Goal: Task Accomplishment & Management: Use online tool/utility

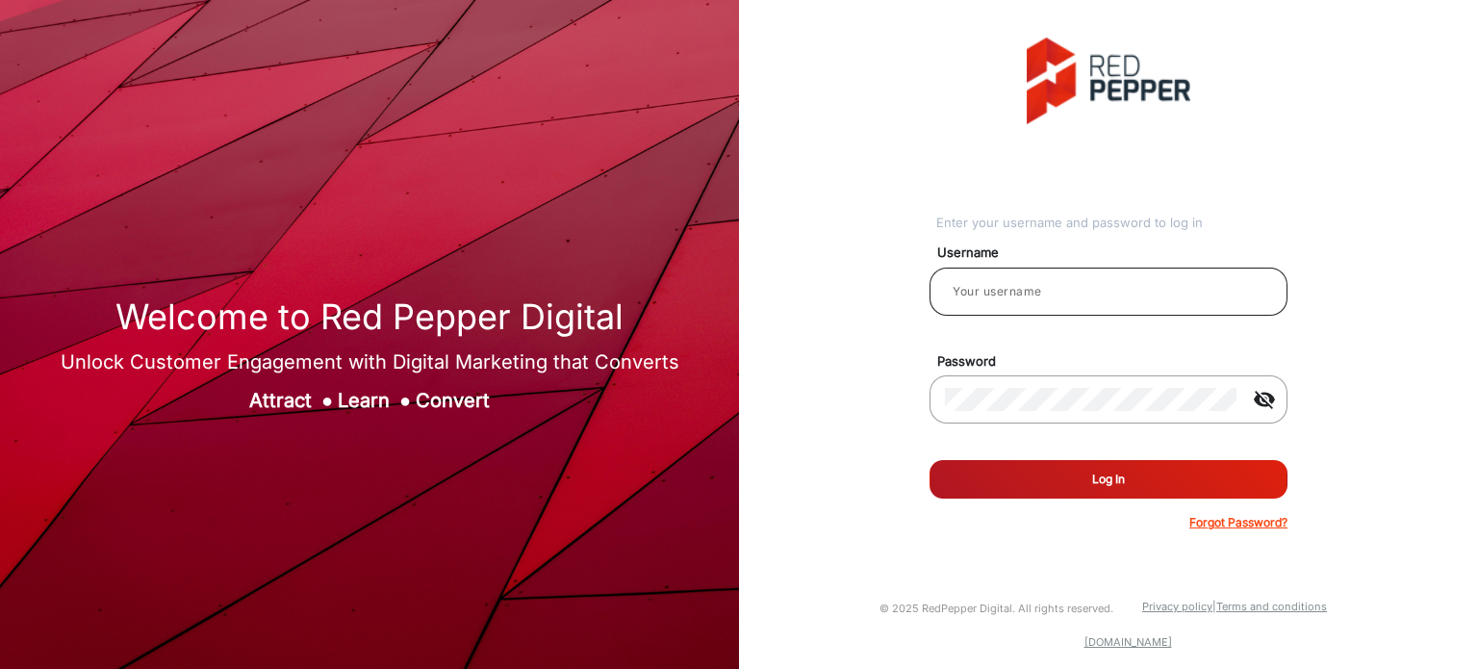
click at [1089, 309] on div at bounding box center [1108, 292] width 327 height 54
click at [1080, 298] on input "email" at bounding box center [1108, 291] width 327 height 23
type input "Rachael"
click at [1094, 476] on button "Log In" at bounding box center [1108, 479] width 358 height 38
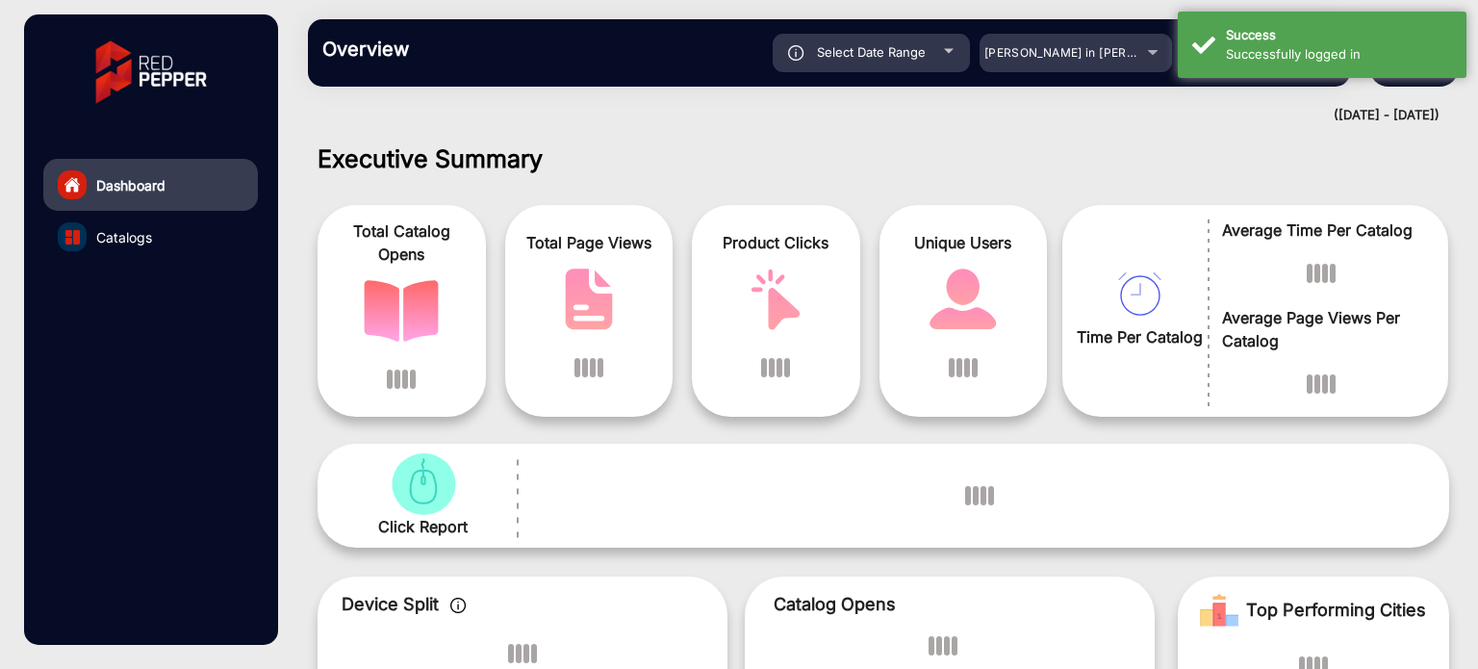
scroll to position [14, 0]
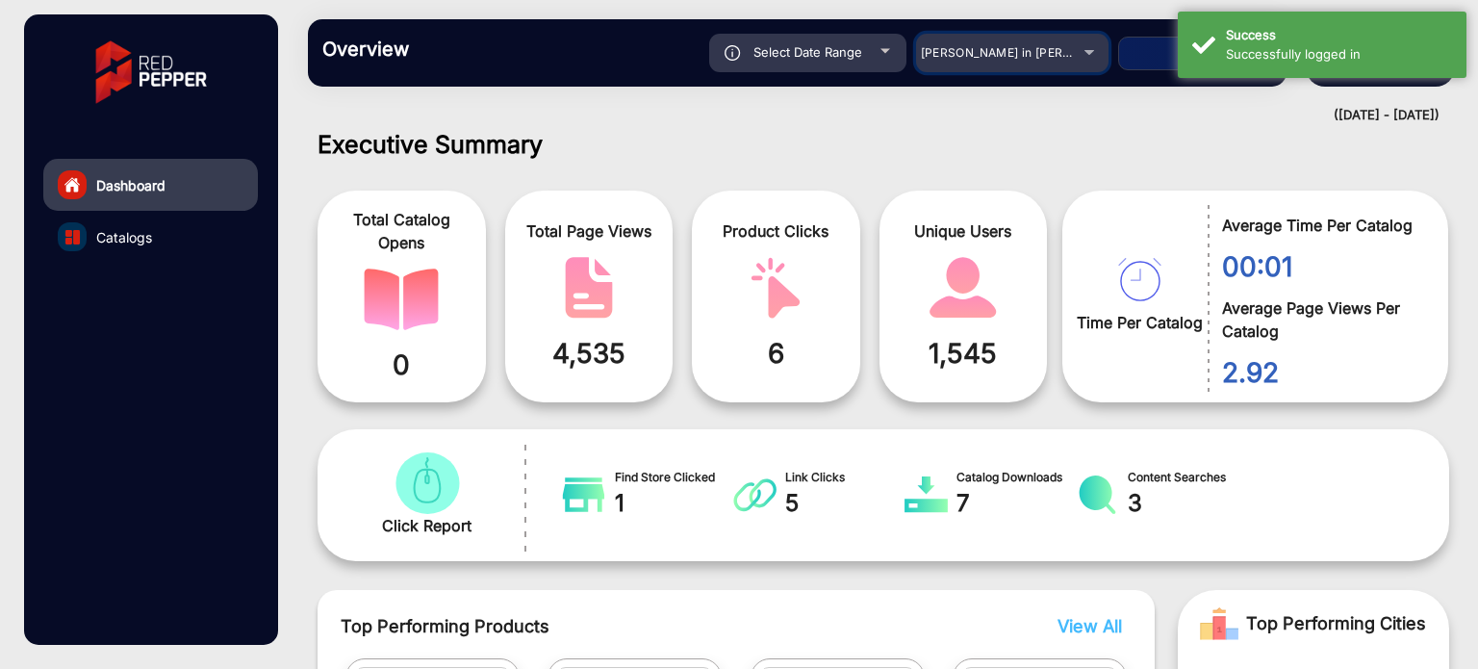
click at [1101, 56] on div "[PERSON_NAME] in [PERSON_NAME]" at bounding box center [1012, 52] width 192 height 23
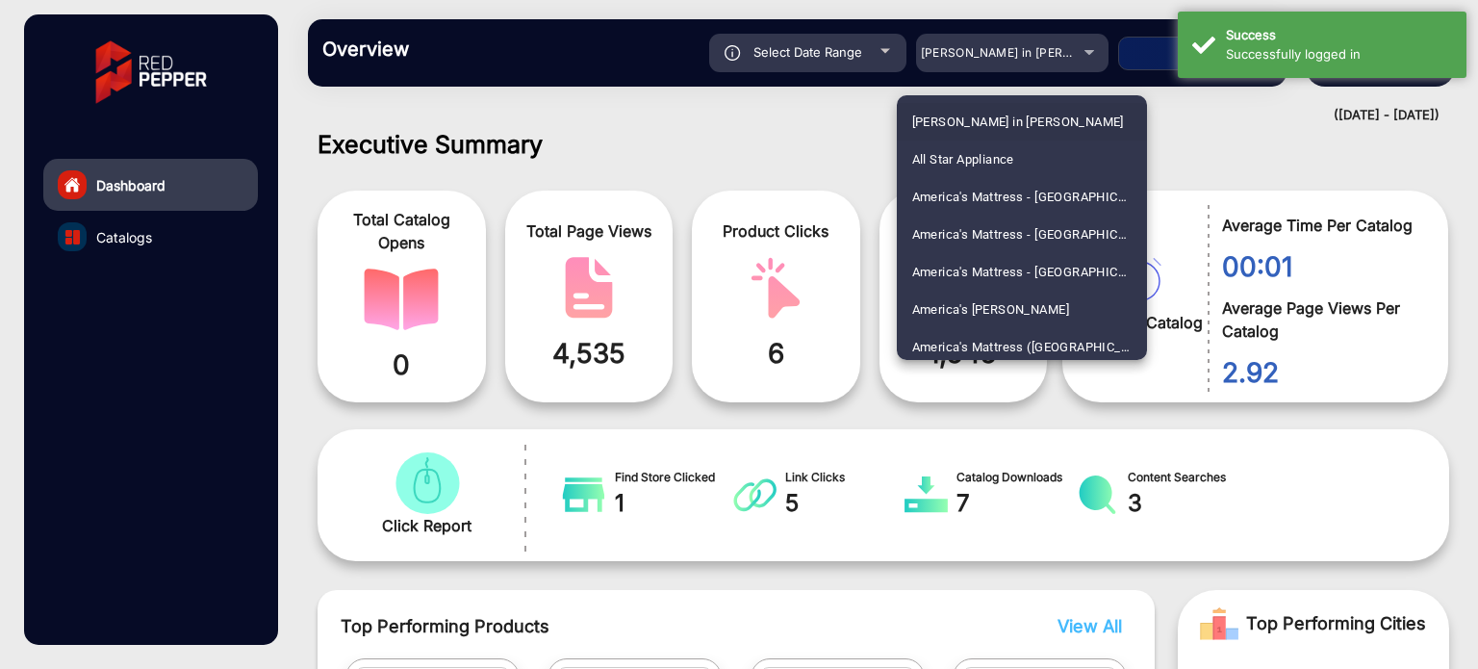
click at [1141, 105] on mat-option "[PERSON_NAME] in [PERSON_NAME]" at bounding box center [1022, 122] width 250 height 38
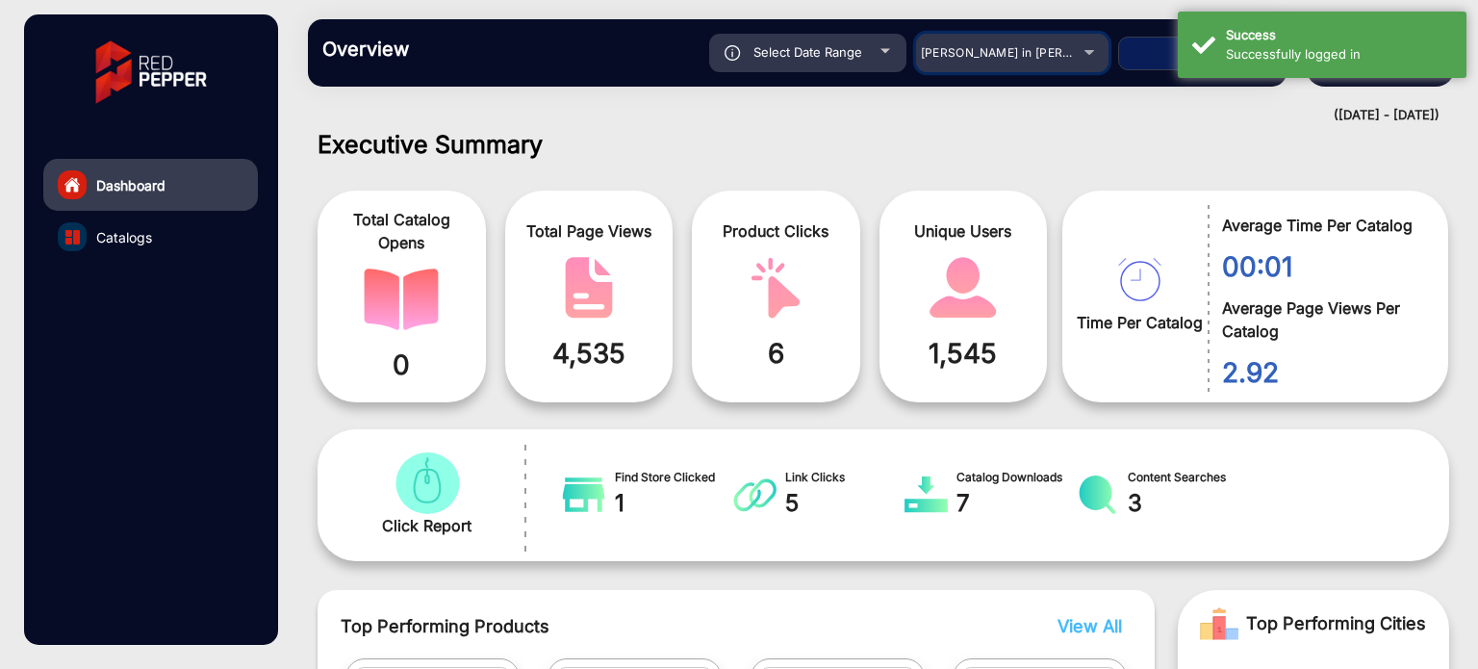
click at [1080, 67] on mat-select "[PERSON_NAME] in [PERSON_NAME]" at bounding box center [1012, 53] width 192 height 38
click at [1082, 59] on div "[PERSON_NAME] in [PERSON_NAME]" at bounding box center [1012, 52] width 192 height 23
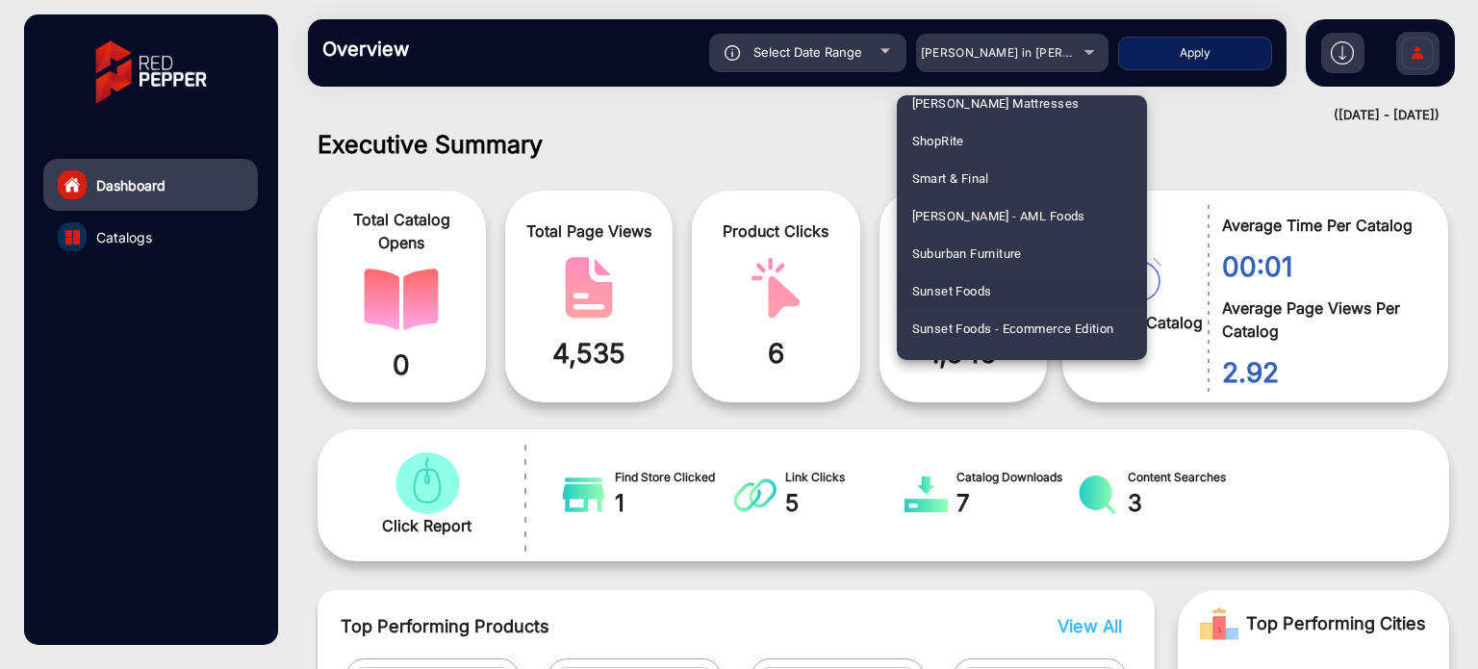
scroll to position [4615, 0]
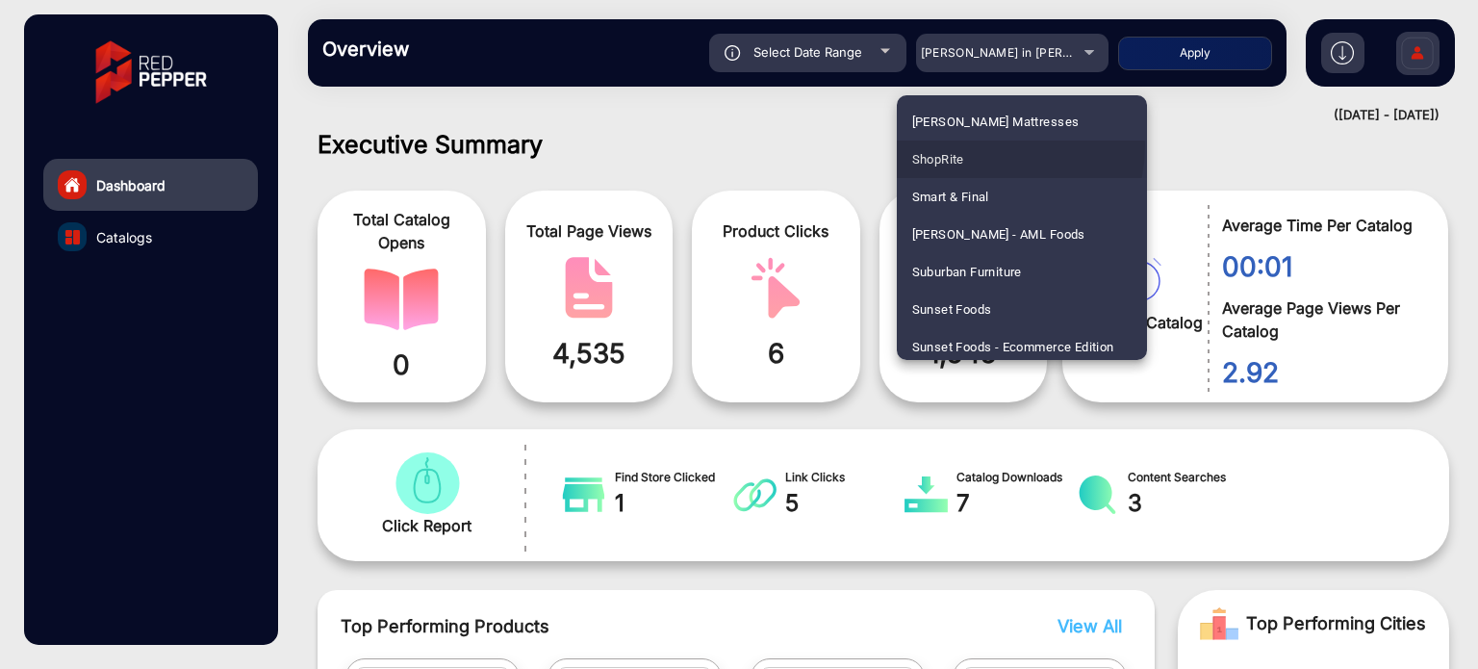
click at [992, 145] on mat-option "ShopRite" at bounding box center [1022, 159] width 250 height 38
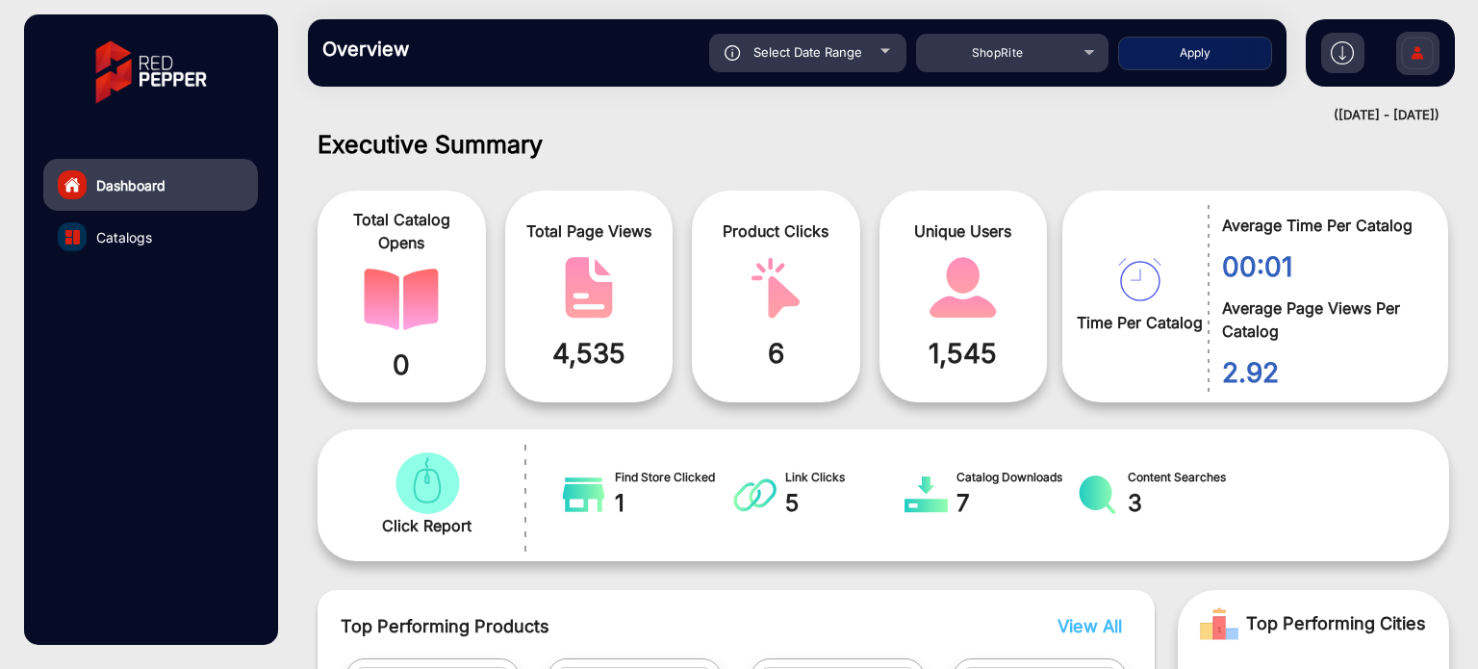
click at [1188, 44] on button "Apply" at bounding box center [1195, 54] width 154 height 34
type input "[DATE]"
